Goal: Task Accomplishment & Management: Use online tool/utility

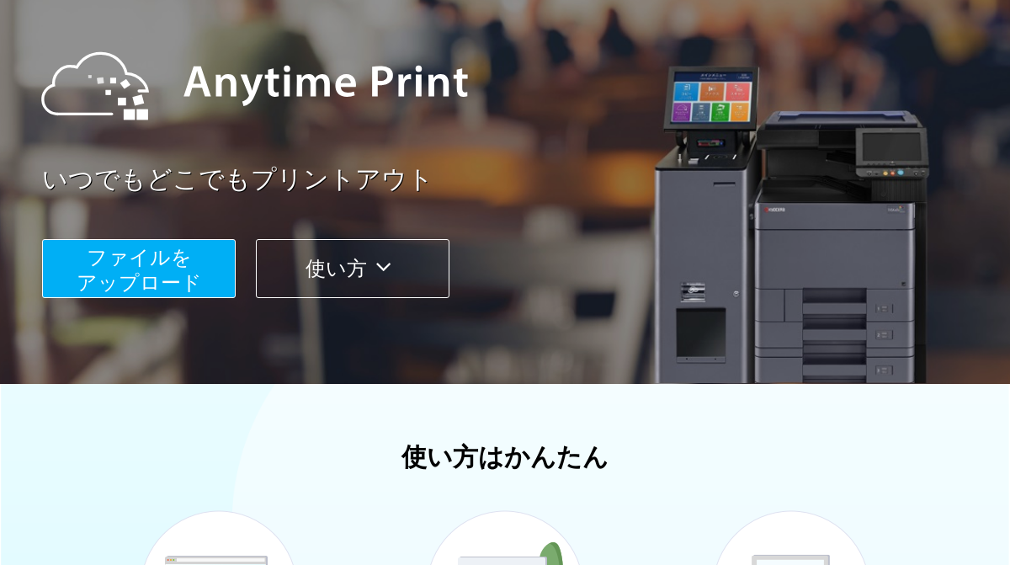
click at [194, 282] on span "ファイルを ​​アップロード" at bounding box center [139, 270] width 125 height 48
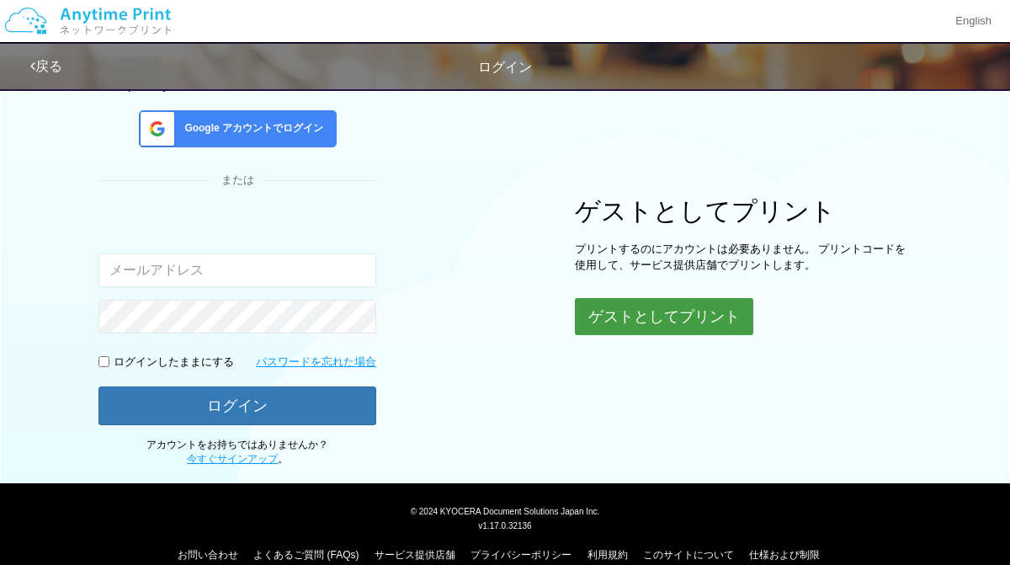
click at [644, 307] on button "ゲストとしてプリント" at bounding box center [664, 316] width 178 height 37
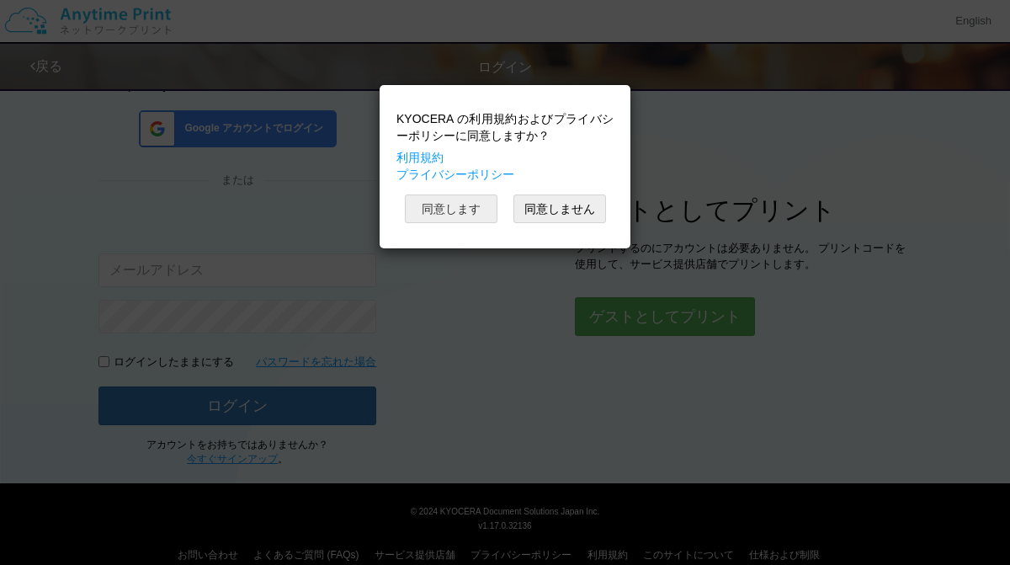
click at [472, 210] on button "同意します" at bounding box center [451, 208] width 93 height 29
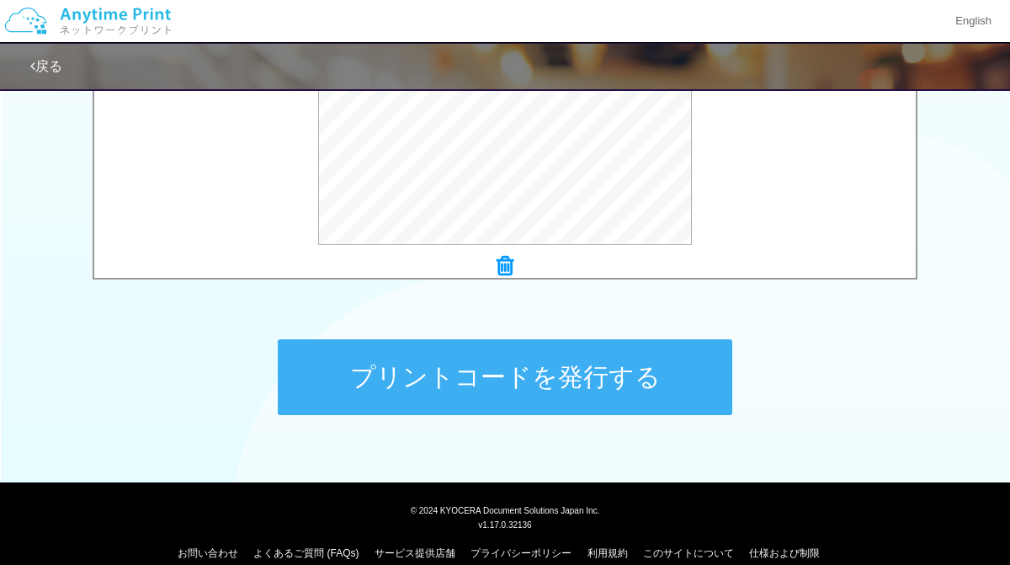
scroll to position [715, 0]
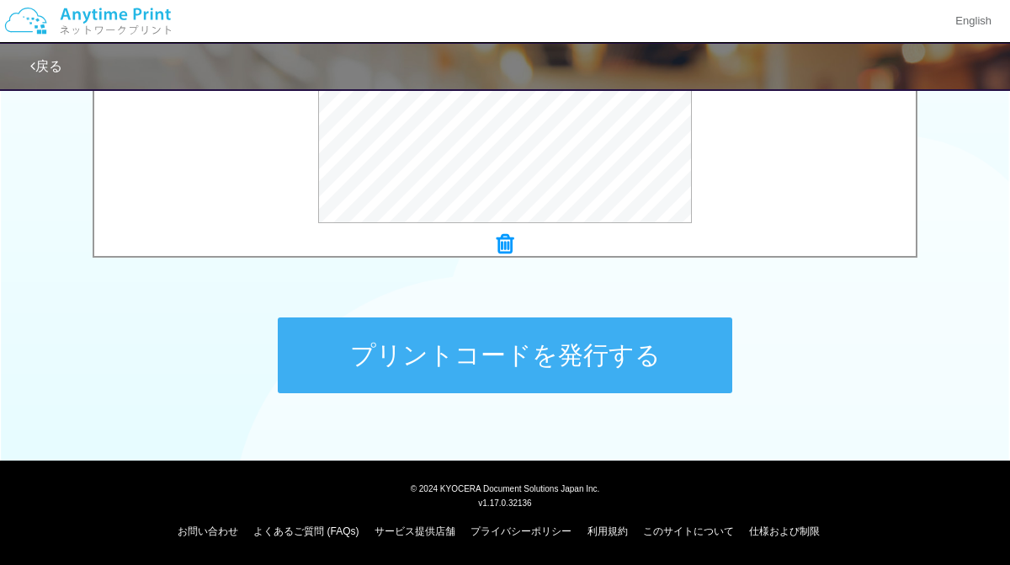
click at [634, 341] on button "プリントコードを発行する" at bounding box center [505, 355] width 454 height 76
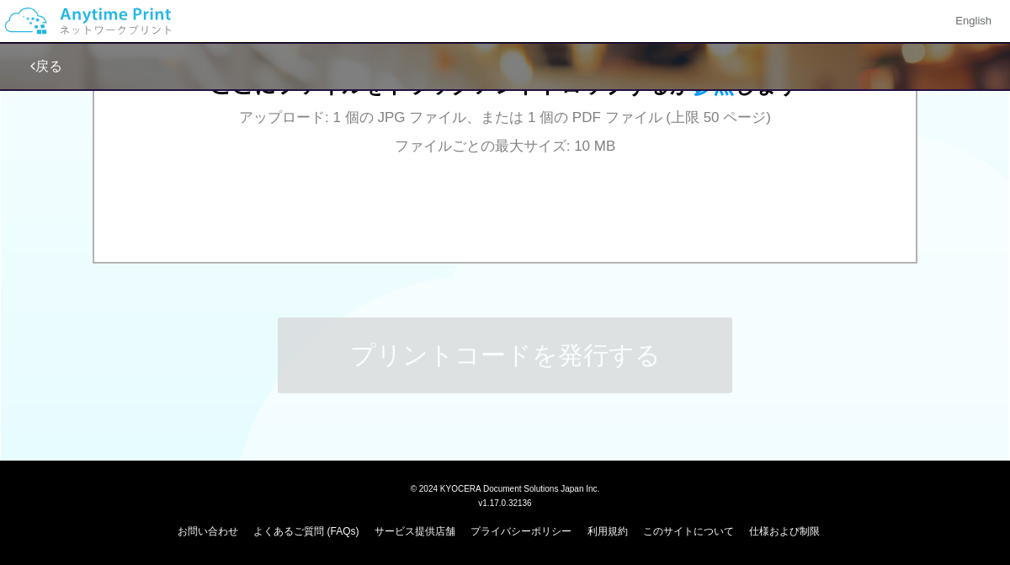
scroll to position [0, 0]
